Goal: Find specific page/section: Find specific page/section

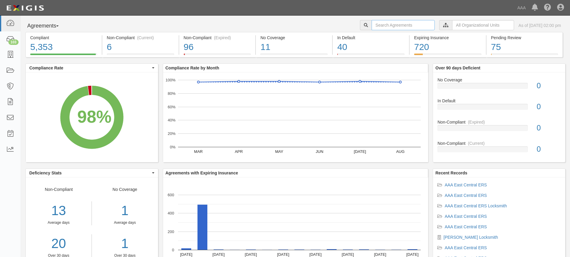
click at [371, 25] on input "text" at bounding box center [402, 25] width 63 height 10
type input "[PERSON_NAME]"
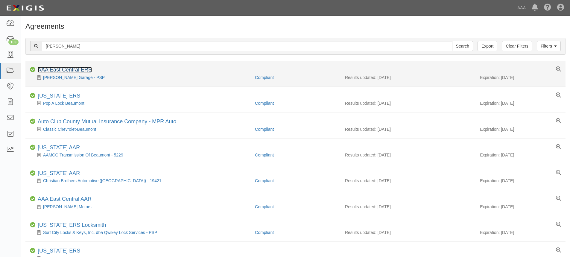
click at [53, 68] on link "AAA East Central ERS" at bounding box center [65, 70] width 54 height 6
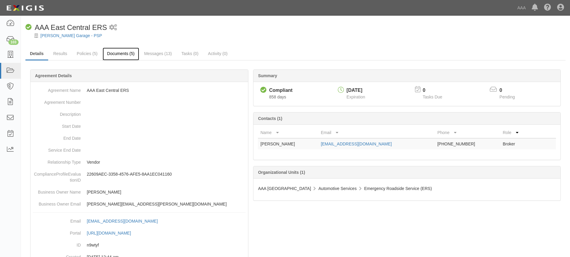
click at [119, 55] on link "Documents (5)" at bounding box center [121, 54] width 36 height 13
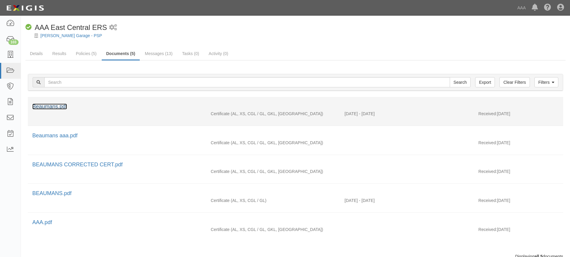
click at [63, 108] on link "Beaumans.pdf" at bounding box center [49, 106] width 35 height 6
